Goal: Task Accomplishment & Management: Manage account settings

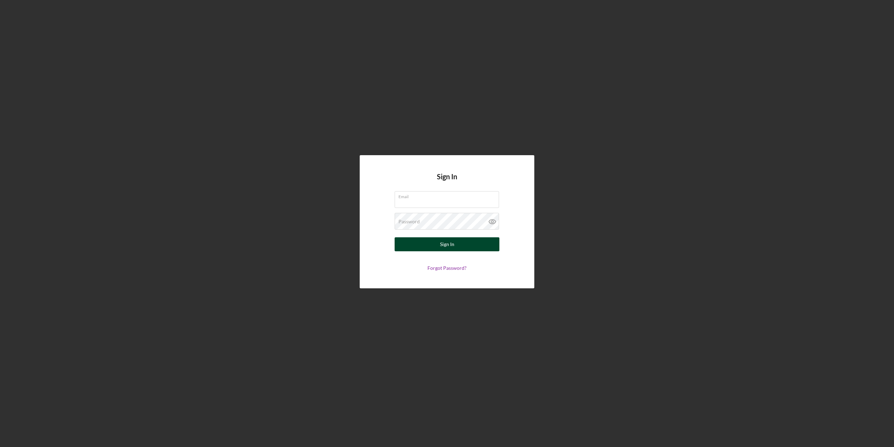
type input "[PERSON_NAME][EMAIL_ADDRESS][PERSON_NAME][DOMAIN_NAME]"
click at [444, 245] on div "Sign In" at bounding box center [447, 244] width 14 height 14
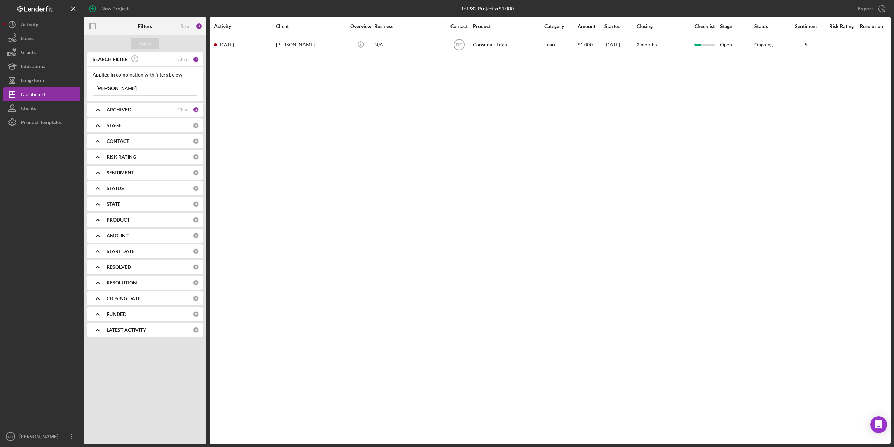
click at [171, 446] on div "New Project 1 of 932 Projects • $1,000 Antonina Export Icon/Export Filters Rese…" at bounding box center [447, 223] width 894 height 447
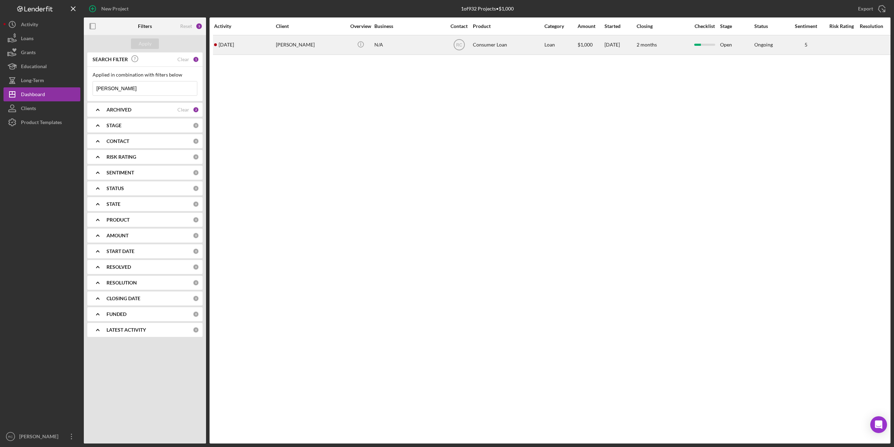
click at [298, 43] on div "Antonina Singer" at bounding box center [311, 45] width 70 height 19
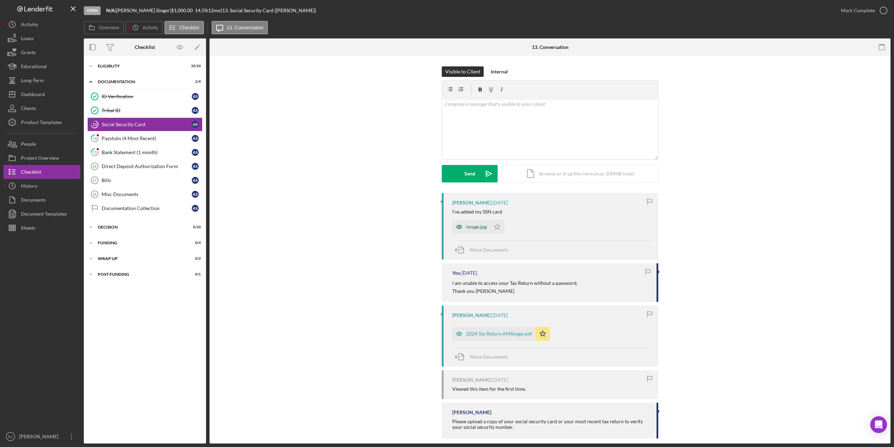
click at [478, 225] on div "image.jpg" at bounding box center [476, 227] width 21 height 6
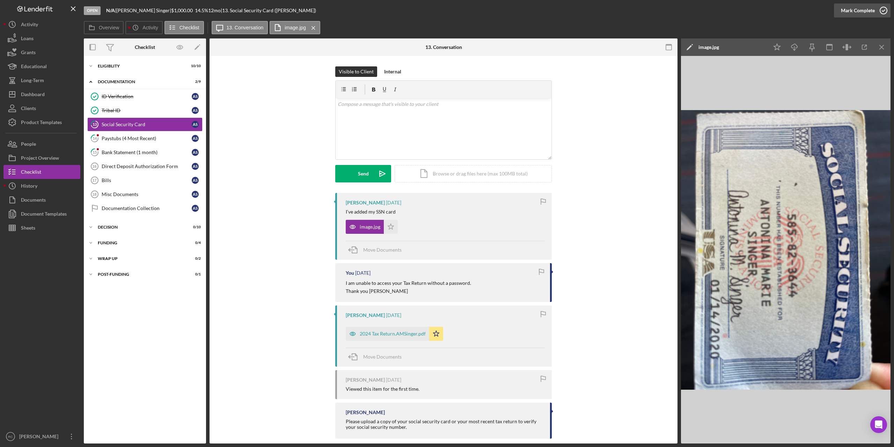
click at [883, 10] on icon "button" at bounding box center [883, 10] width 17 height 17
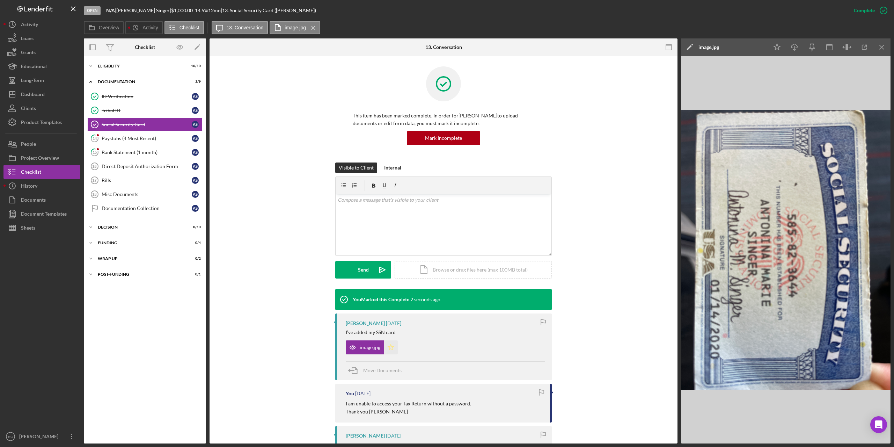
click at [390, 348] on icon "Icon/Star" at bounding box center [391, 347] width 14 height 14
click at [148, 139] on div "Paystubs (4 Most Recent)" at bounding box center [147, 139] width 90 height 6
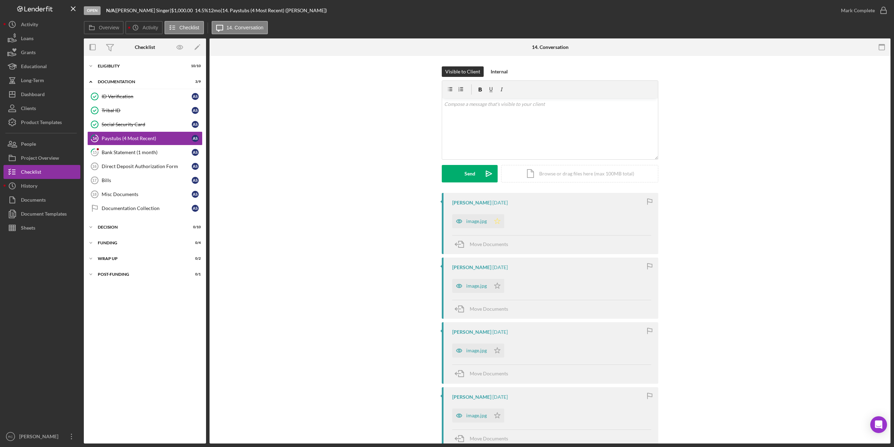
click at [496, 222] on polygon "button" at bounding box center [498, 221] width 6 height 6
click at [496, 286] on icon "Icon/Star" at bounding box center [497, 286] width 14 height 14
click at [496, 351] on icon "Icon/Star" at bounding box center [497, 350] width 14 height 14
click at [496, 416] on icon "Icon/Star" at bounding box center [497, 415] width 14 height 14
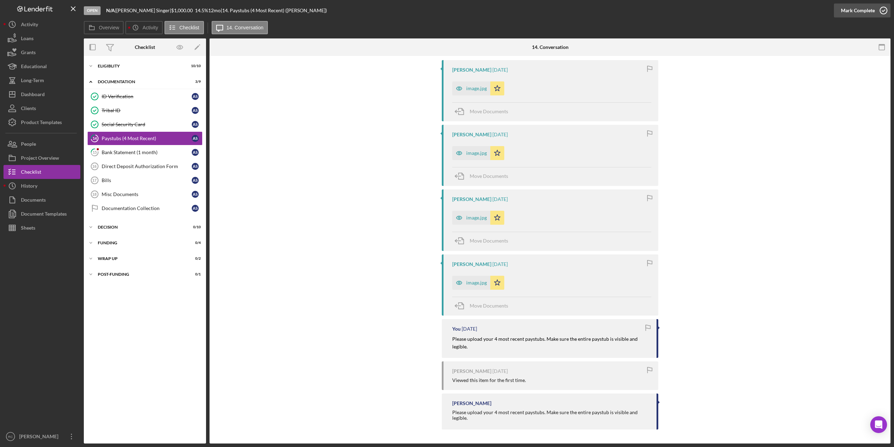
click at [885, 9] on icon "button" at bounding box center [883, 10] width 17 height 17
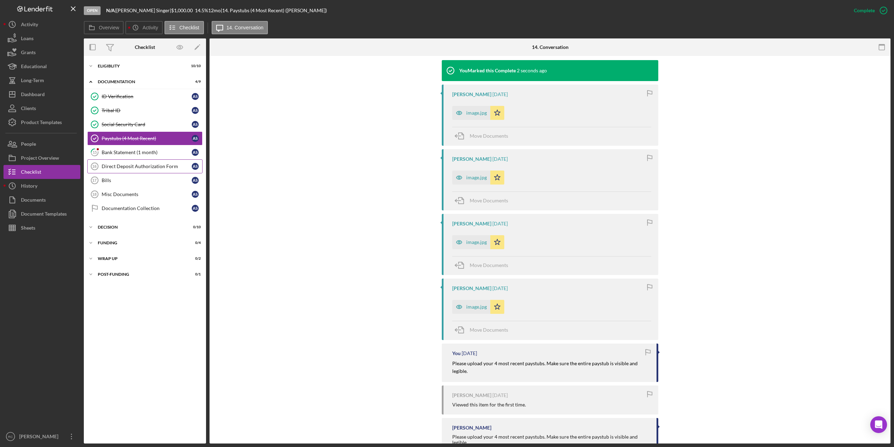
click at [126, 163] on div "Direct Deposit Authorization Form" at bounding box center [147, 166] width 90 height 6
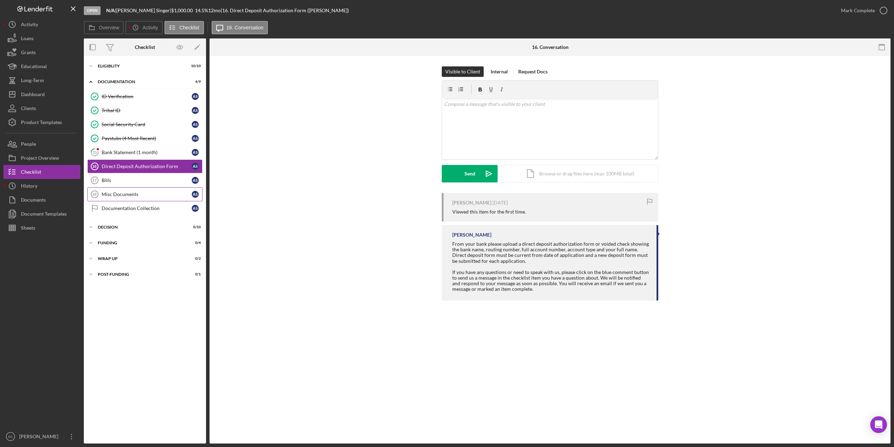
click at [127, 194] on div "Misc Documents" at bounding box center [147, 194] width 90 height 6
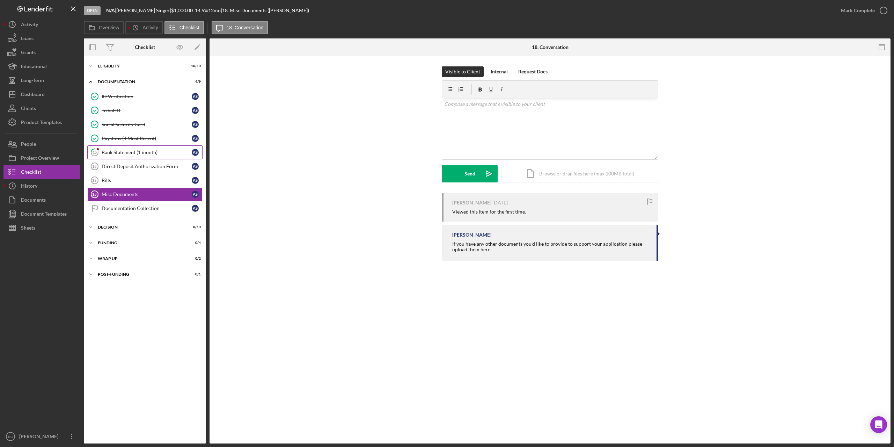
click at [127, 153] on div "Bank Statement (1 month)" at bounding box center [147, 152] width 90 height 6
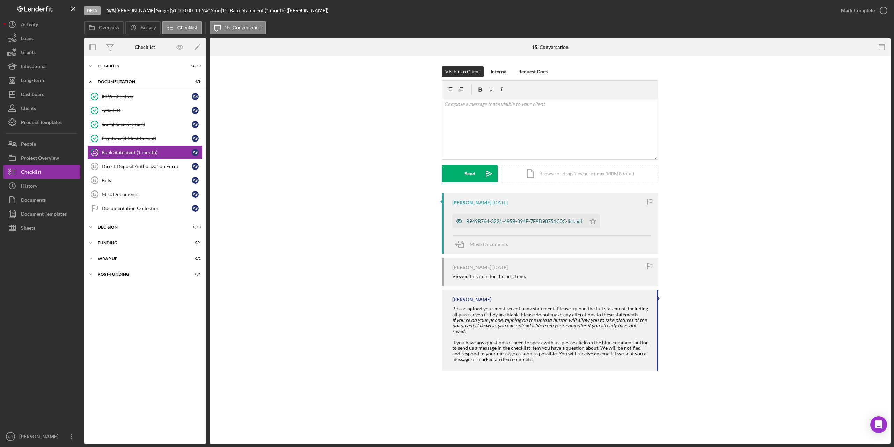
click at [531, 222] on div "B949B764-3221-495B-894F-7F9D98751C0C-list.pdf" at bounding box center [524, 221] width 116 height 6
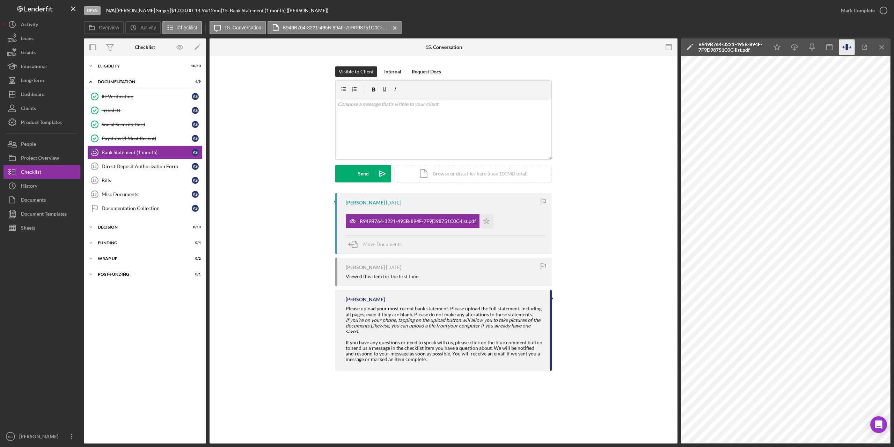
click at [847, 45] on icon "button" at bounding box center [847, 47] width 2 height 6
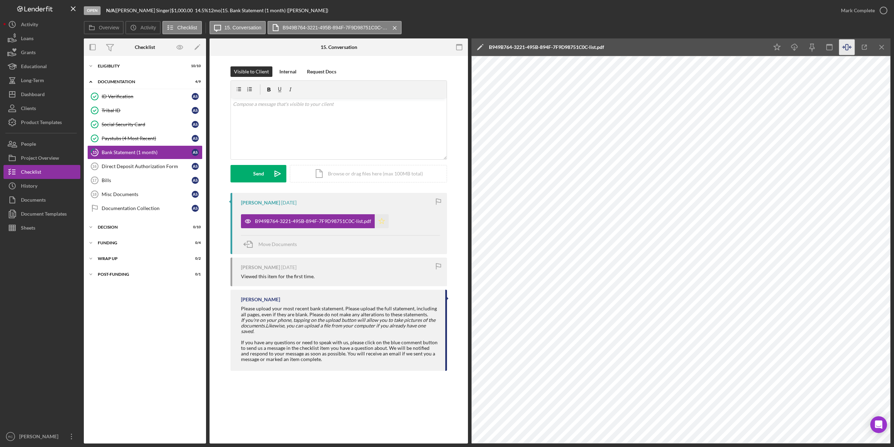
click at [382, 221] on icon "Icon/Star" at bounding box center [382, 221] width 14 height 14
click at [884, 10] on icon "button" at bounding box center [883, 10] width 17 height 17
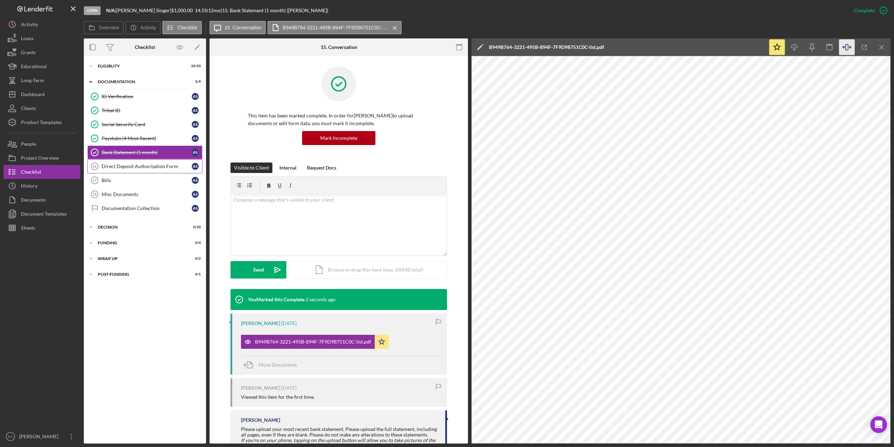
click at [151, 164] on div "Direct Deposit Authorization Form" at bounding box center [147, 166] width 90 height 6
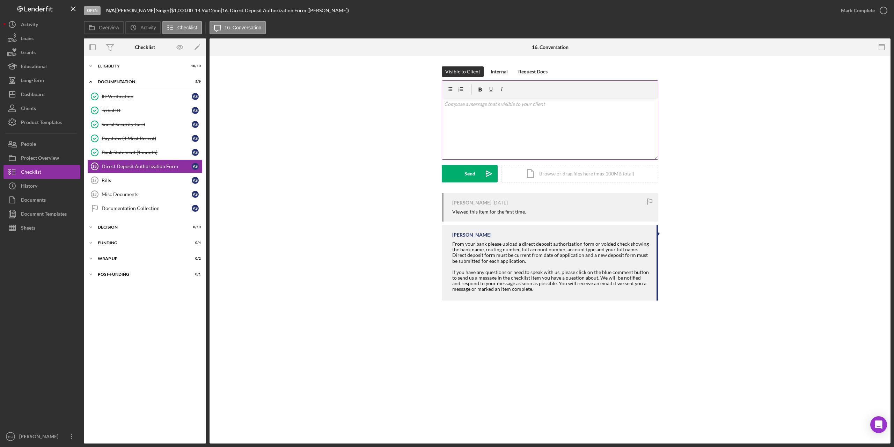
click at [525, 103] on p at bounding box center [550, 104] width 212 height 8
click at [109, 227] on div "Decision" at bounding box center [148, 227] width 100 height 4
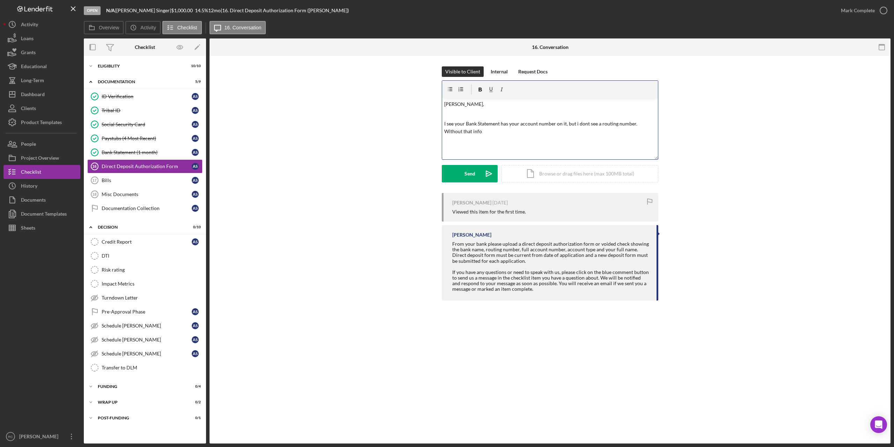
click at [467, 131] on p "I see your Bank Statement has your account number on it, but i dont see a routi…" at bounding box center [550, 128] width 212 height 16
click at [508, 132] on p "I see your Bank Statement has your account number on it, but i don't see a rout…" at bounding box center [550, 128] width 212 height 16
click at [449, 131] on p "I see your Bank Statement has your account number on it, but i don't see a rout…" at bounding box center [550, 128] width 212 height 16
click at [487, 134] on p "I see your Bank Statement has your account number on it, but i don't see a rout…" at bounding box center [550, 128] width 212 height 16
click at [458, 172] on button "Send Icon/icon-invite-send" at bounding box center [470, 173] width 56 height 17
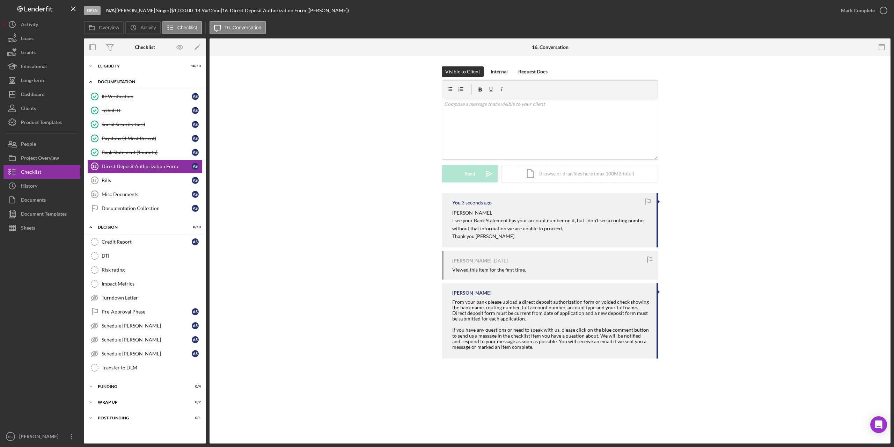
click at [127, 81] on div "Documentation" at bounding box center [148, 82] width 100 height 4
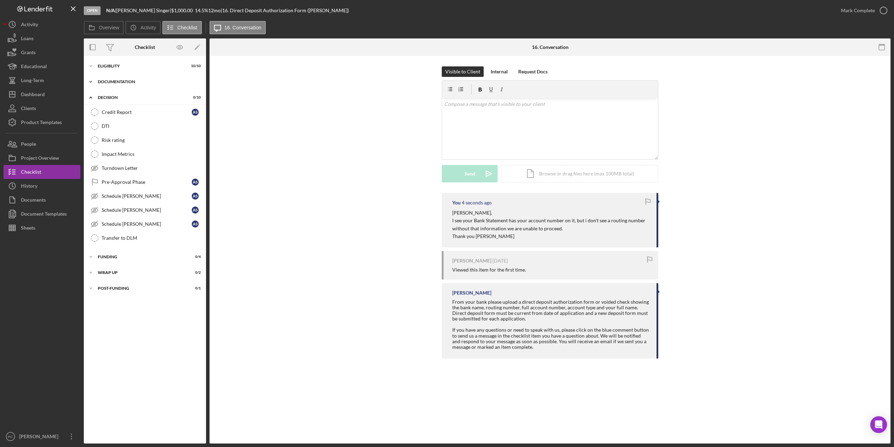
click at [129, 80] on div "Documentation" at bounding box center [148, 82] width 100 height 4
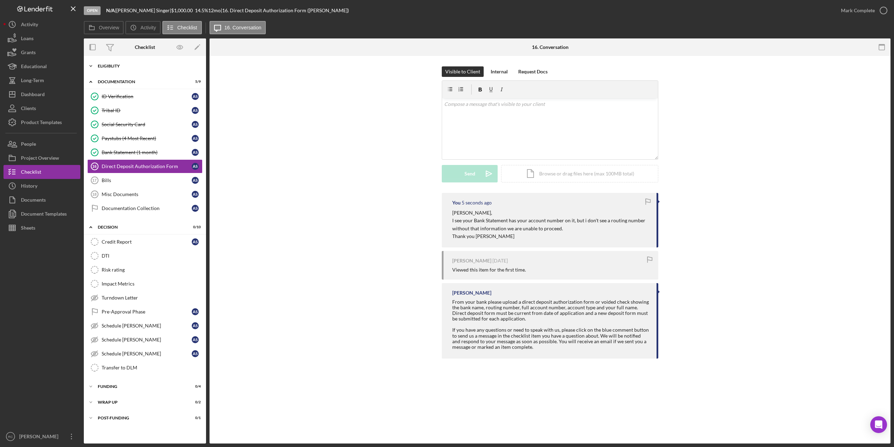
click at [120, 65] on div "Eligiblity" at bounding box center [148, 66] width 100 height 4
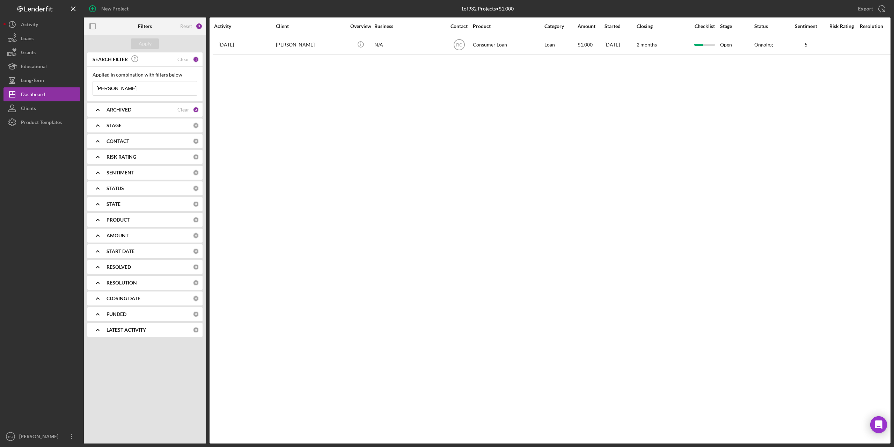
click at [122, 87] on input "[PERSON_NAME]" at bounding box center [145, 88] width 104 height 14
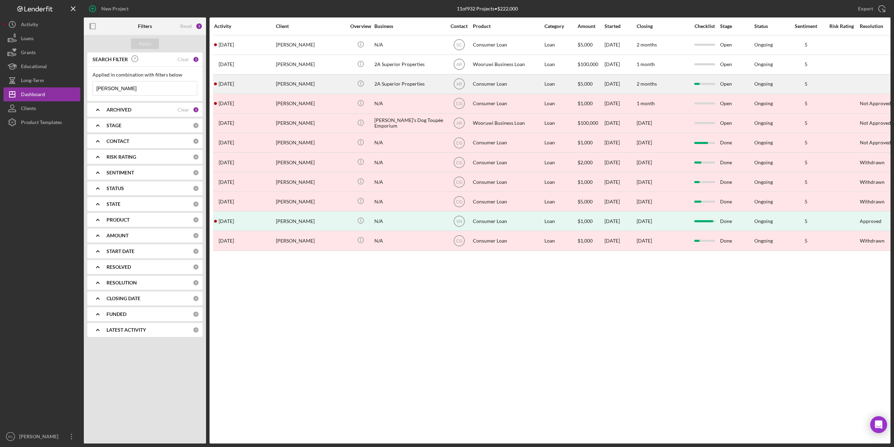
type input "Amanda"
click at [303, 84] on div "Amanda Peterson" at bounding box center [311, 84] width 70 height 19
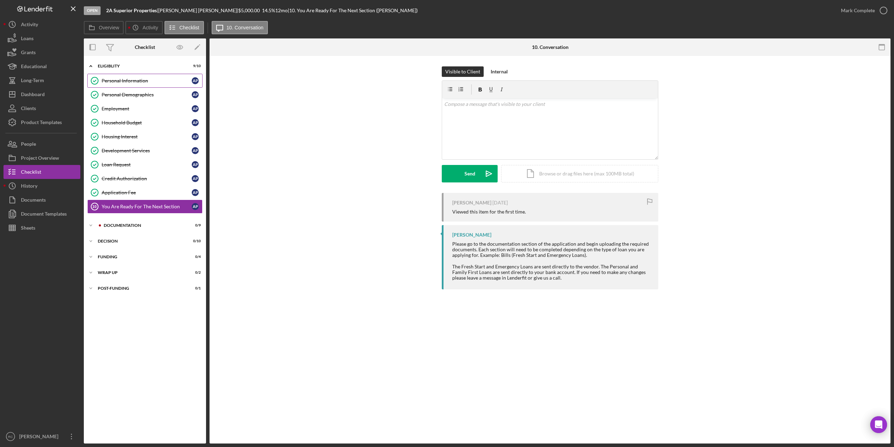
click at [144, 81] on div "Personal Information" at bounding box center [147, 81] width 90 height 6
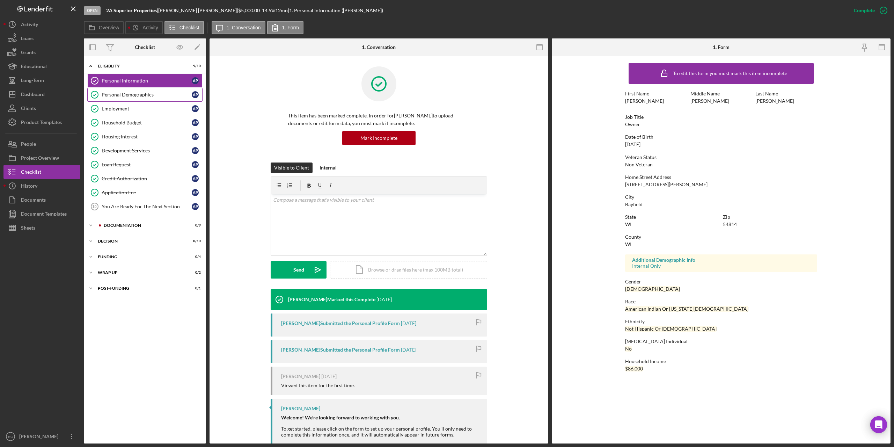
click at [137, 93] on div "Personal Demographics" at bounding box center [147, 95] width 90 height 6
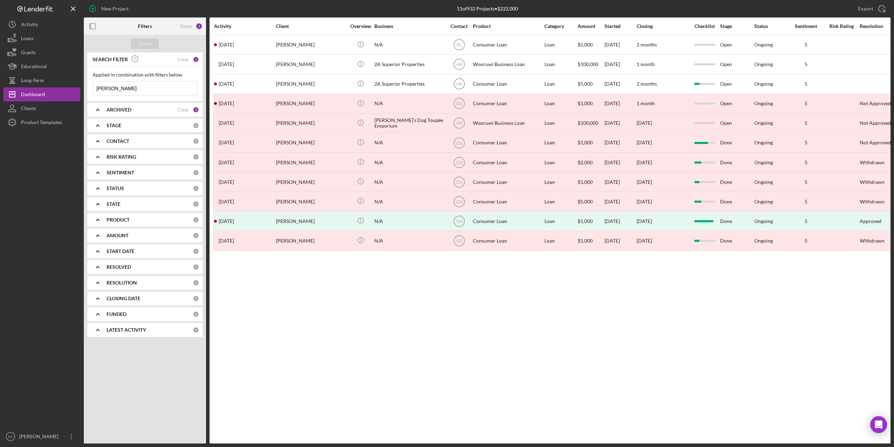
click at [120, 87] on input "Amanda" at bounding box center [145, 88] width 104 height 14
type input "A"
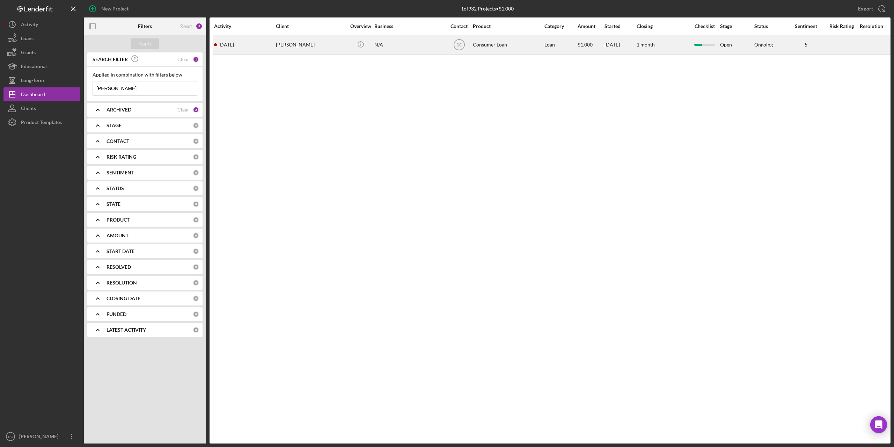
type input "marlene"
click at [289, 43] on div "Marlene Garrison" at bounding box center [311, 45] width 70 height 19
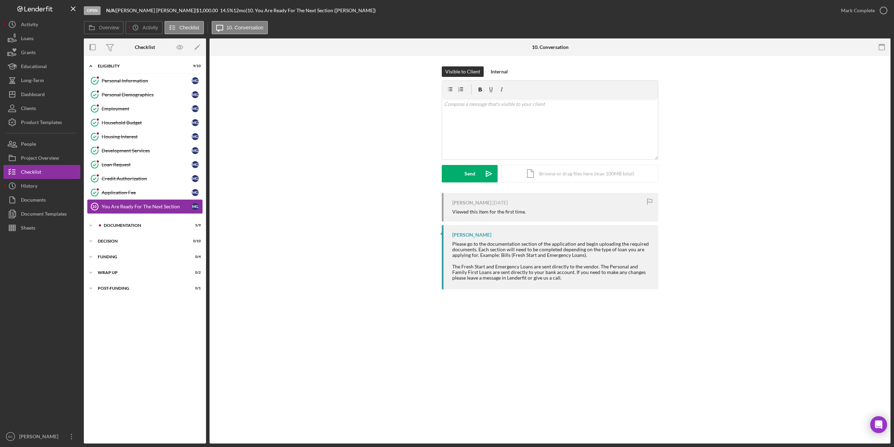
click at [118, 204] on div "You Are Ready For The Next Section" at bounding box center [147, 207] width 90 height 6
click at [113, 226] on div "Documentation" at bounding box center [151, 225] width 94 height 4
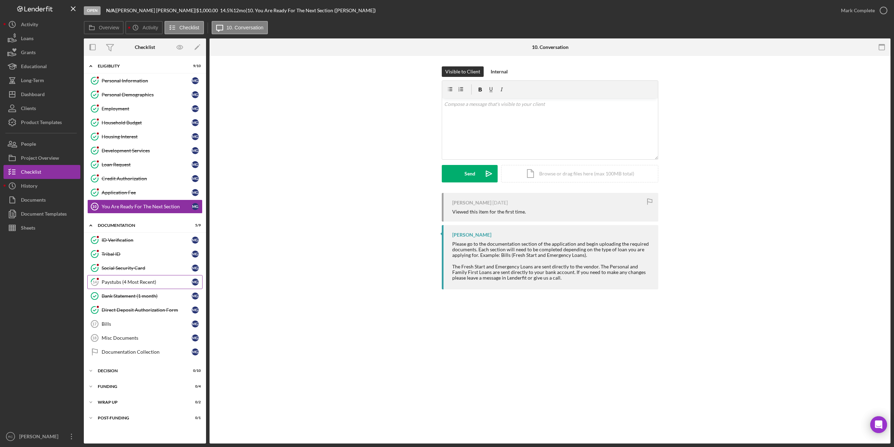
click at [124, 282] on div "Paystubs (4 Most Recent)" at bounding box center [147, 282] width 90 height 6
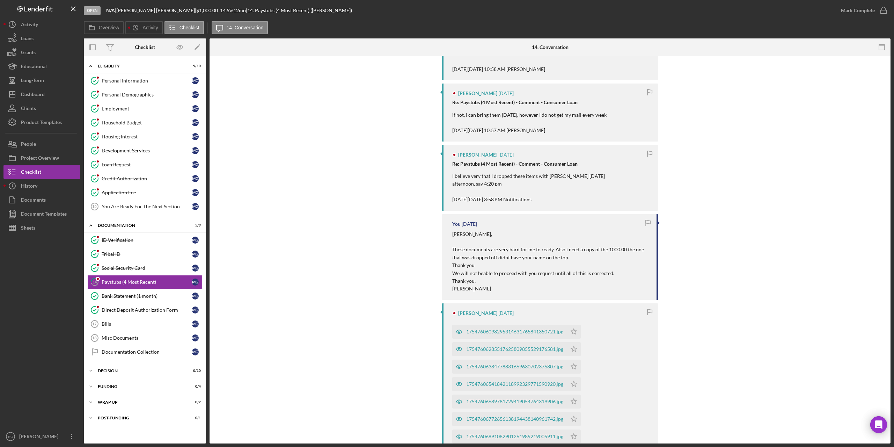
scroll to position [315, 0]
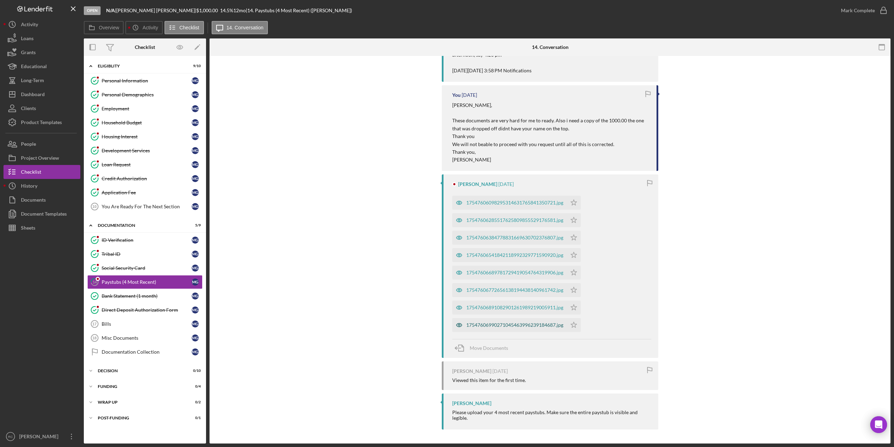
click at [519, 322] on div "17547606990271045463996239184687.jpg" at bounding box center [514, 325] width 97 height 6
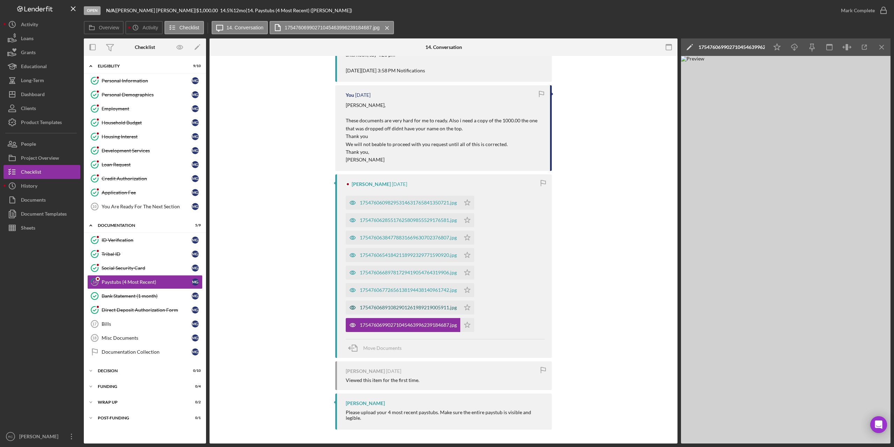
click at [413, 305] on div "17547606891082901261989219005911.jpg" at bounding box center [408, 308] width 97 height 6
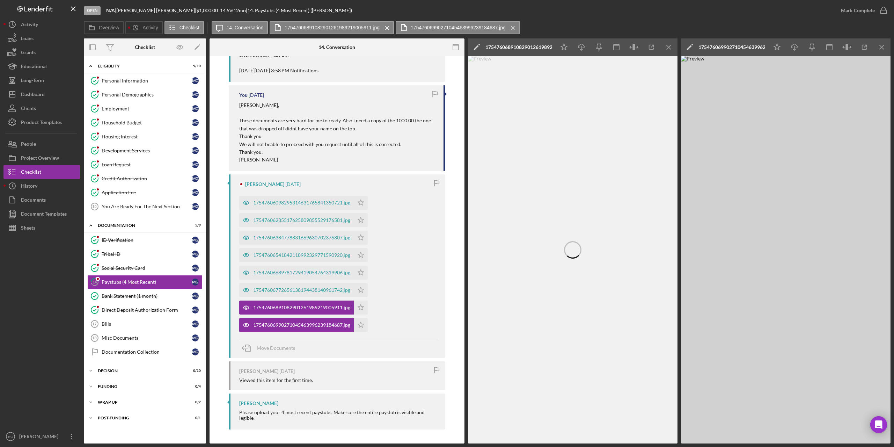
click at [301, 288] on div "17547606772656138194438140961742.jpg" at bounding box center [301, 290] width 97 height 6
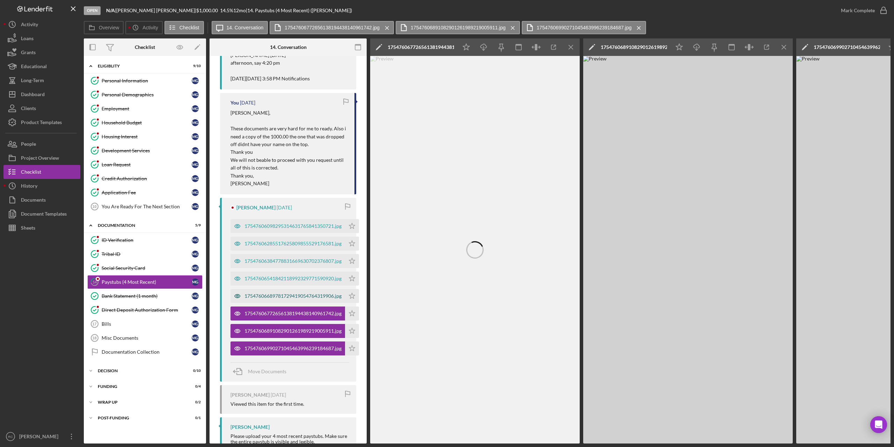
click at [312, 293] on div "17547606689781729419054764319906.jpg" at bounding box center [292, 296] width 97 height 6
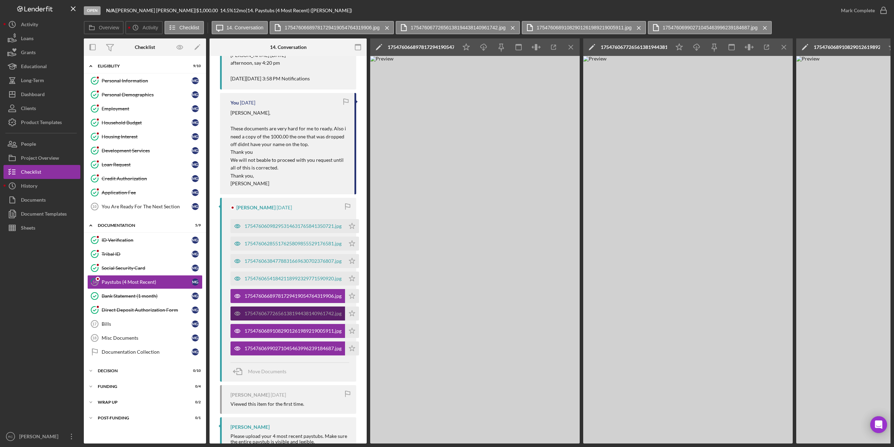
scroll to position [381, 0]
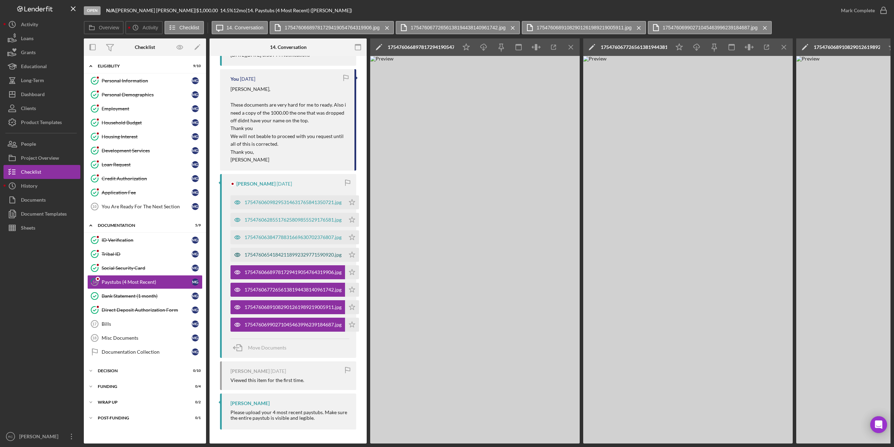
click at [300, 253] on div "17547606541842118992329771590920.jpg" at bounding box center [292, 255] width 97 height 6
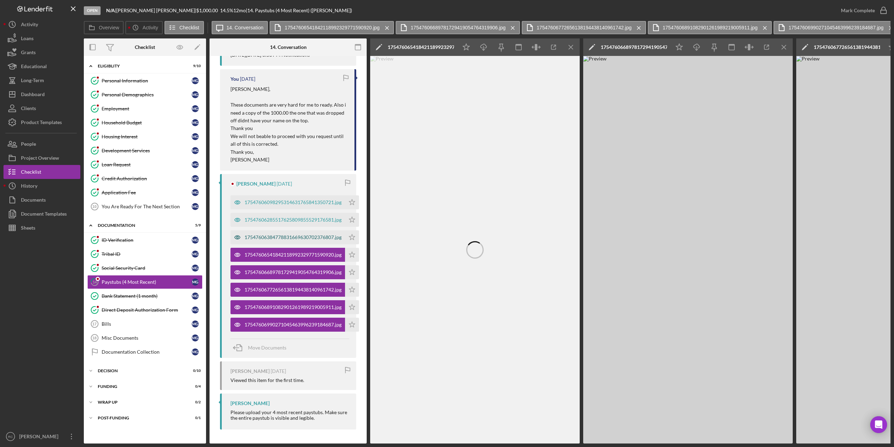
click at [310, 230] on div "17547606384778831669630702376807.jpg" at bounding box center [288, 237] width 115 height 14
click at [316, 217] on div "17547606285517625809855529176581.jpg" at bounding box center [292, 220] width 97 height 6
click at [323, 199] on div "17547606098295314631765841350721.jpg" at bounding box center [292, 202] width 97 height 6
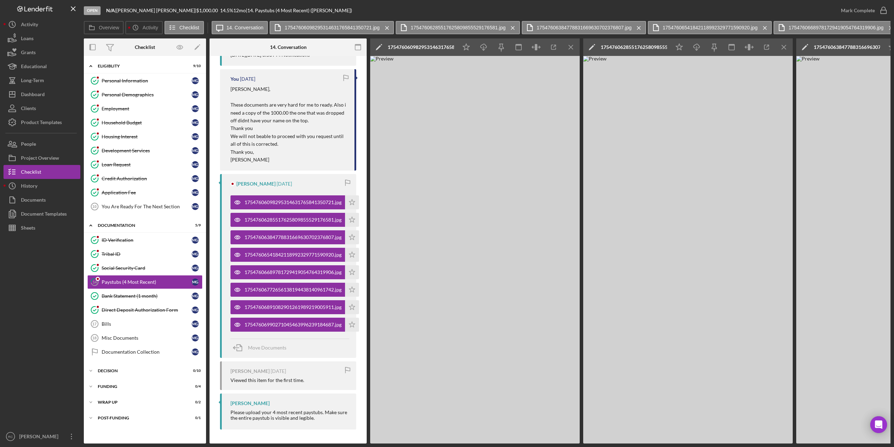
scroll to position [241, 0]
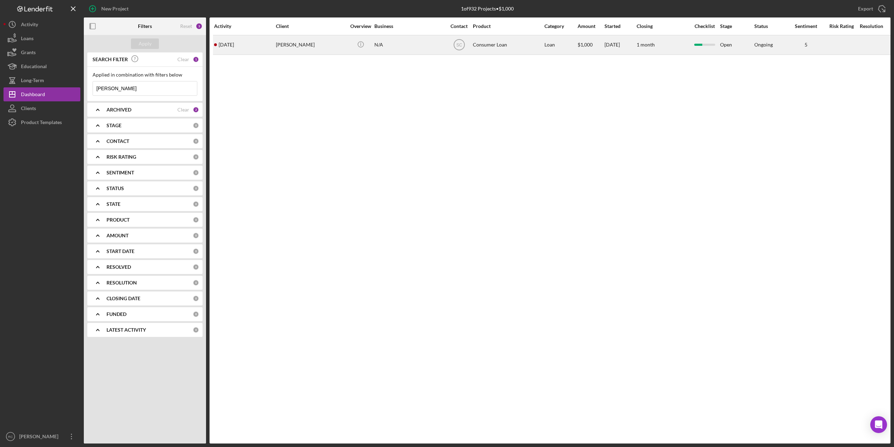
click at [290, 43] on div "[PERSON_NAME]" at bounding box center [311, 45] width 70 height 19
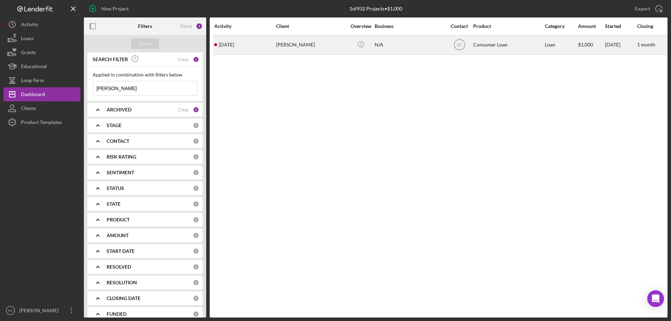
click at [285, 44] on div "[PERSON_NAME]" at bounding box center [311, 45] width 70 height 19
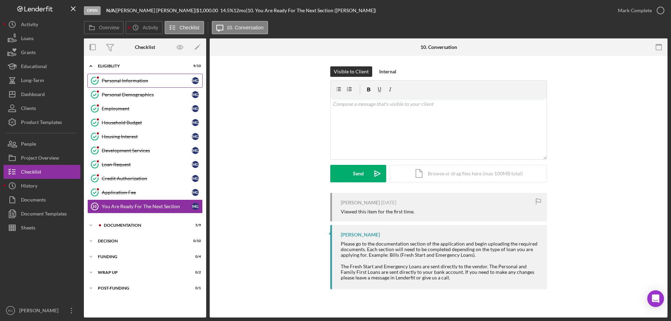
click at [119, 79] on div "Personal Information" at bounding box center [147, 81] width 90 height 6
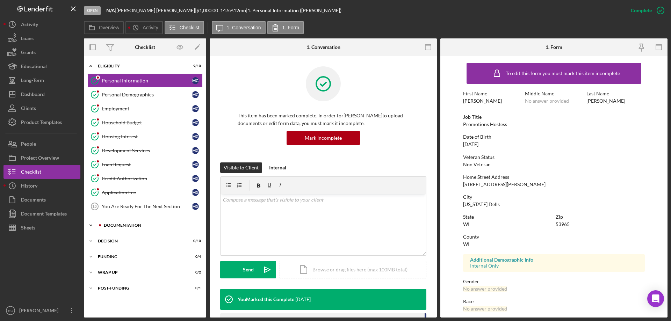
click at [124, 225] on div "Documentation" at bounding box center [151, 225] width 94 height 4
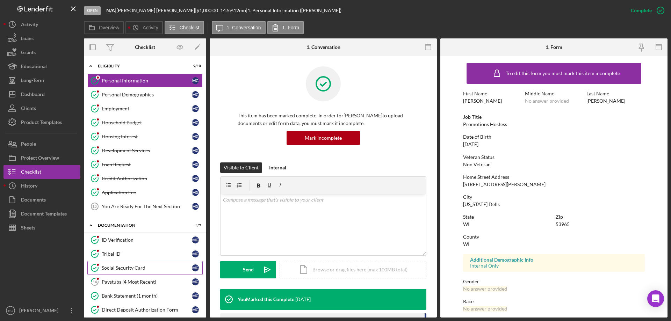
click at [126, 266] on div "Social Security Card" at bounding box center [147, 268] width 90 height 6
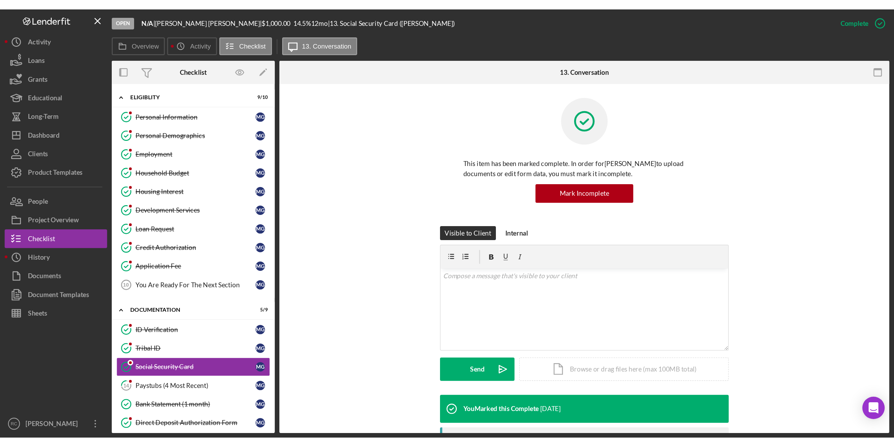
scroll to position [140, 0]
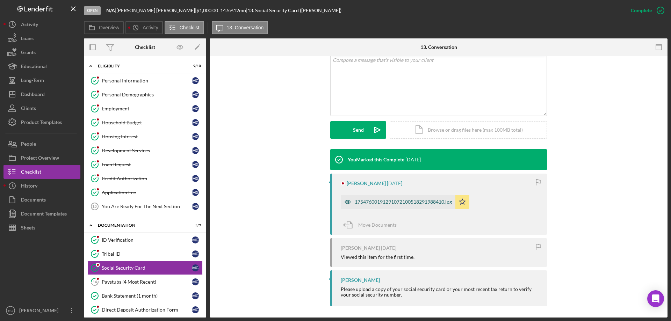
click at [419, 202] on div "17547600191291072100518291988410.jpg" at bounding box center [402, 202] width 97 height 6
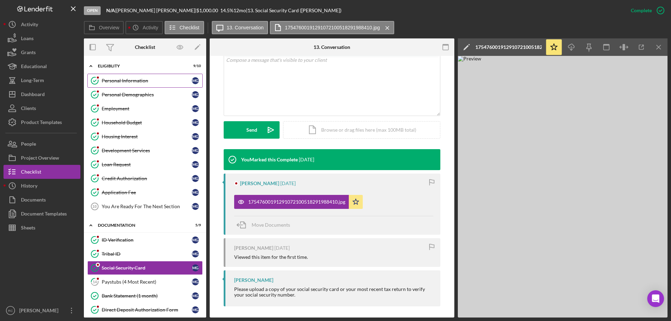
click at [152, 82] on div "Personal Information" at bounding box center [147, 81] width 90 height 6
